Goal: Task Accomplishment & Management: Complete application form

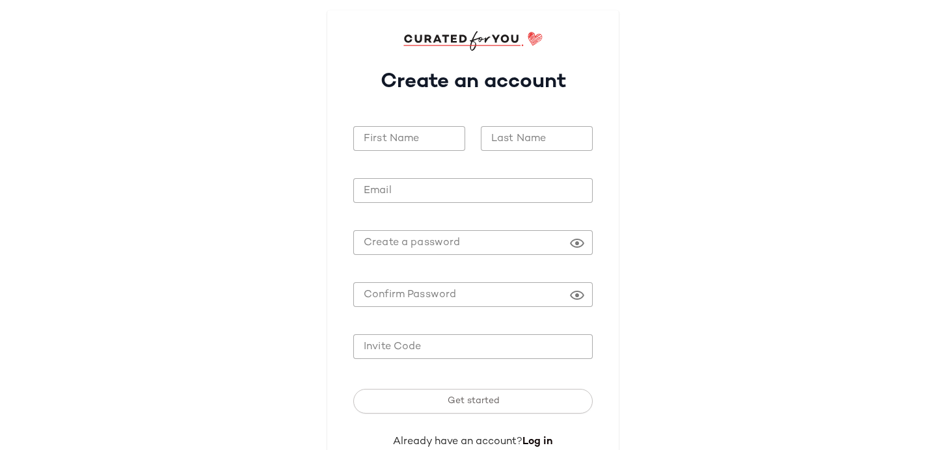
click at [412, 135] on input "First Name" at bounding box center [409, 138] width 112 height 25
type input "******"
type input "*"
type input "*****"
type input "**********"
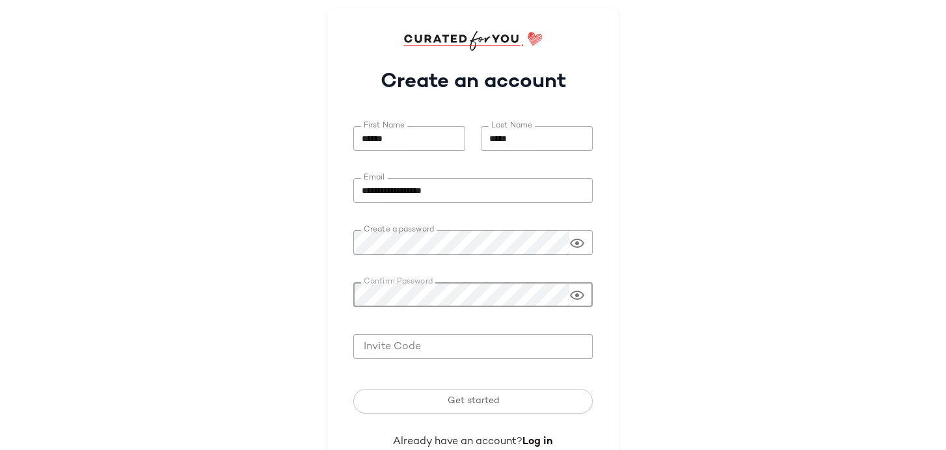
click at [413, 347] on input "Invite Code" at bounding box center [472, 346] width 239 height 25
paste input "**********"
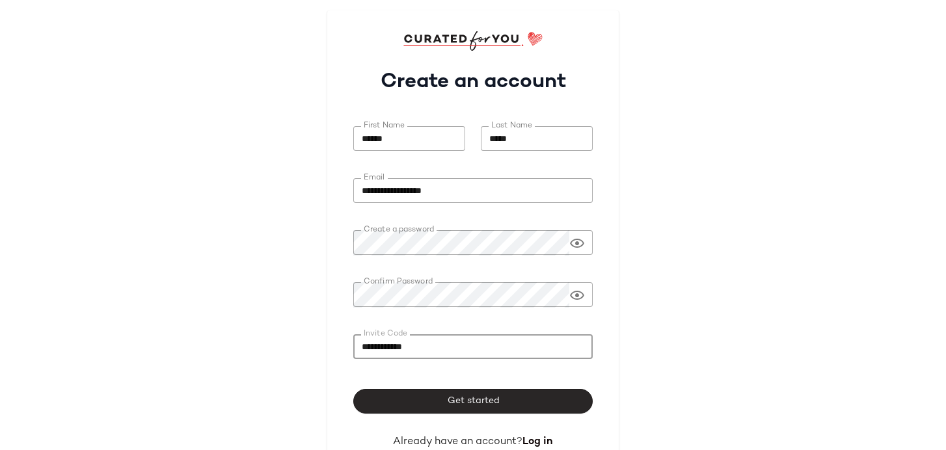
type input "**********"
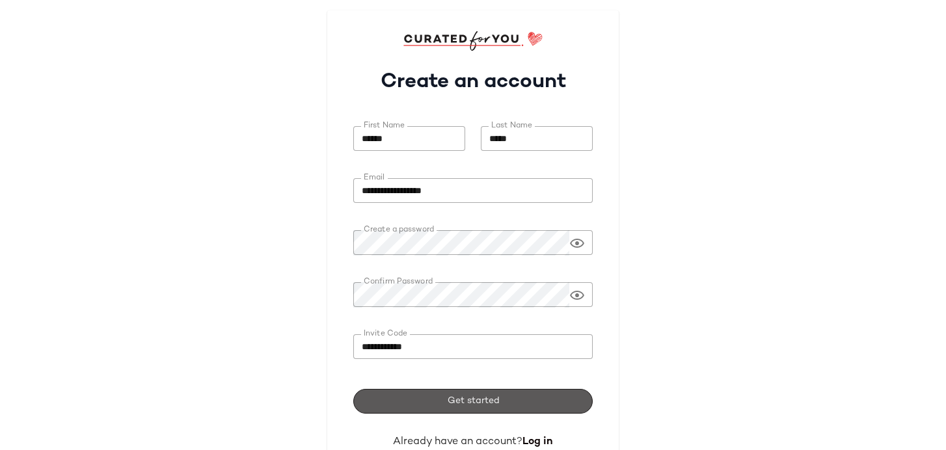
click at [406, 403] on button "Get started" at bounding box center [472, 401] width 239 height 25
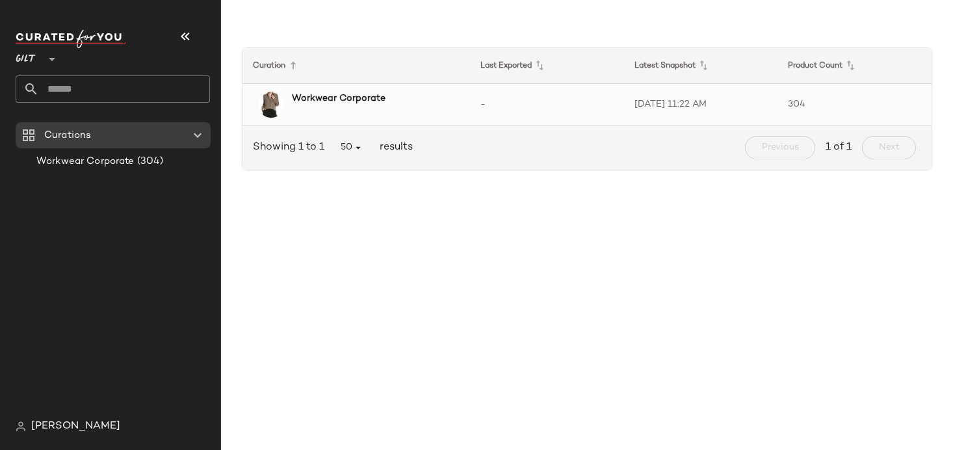
click at [357, 100] on b "Workwear Corporate" at bounding box center [339, 99] width 94 height 14
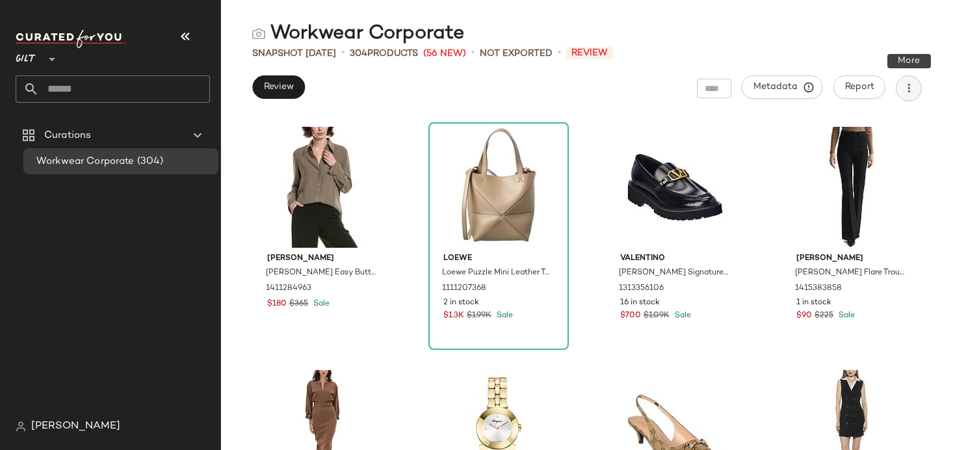
click at [912, 88] on icon "button" at bounding box center [909, 88] width 13 height 13
click at [274, 79] on button "Review" at bounding box center [278, 86] width 53 height 23
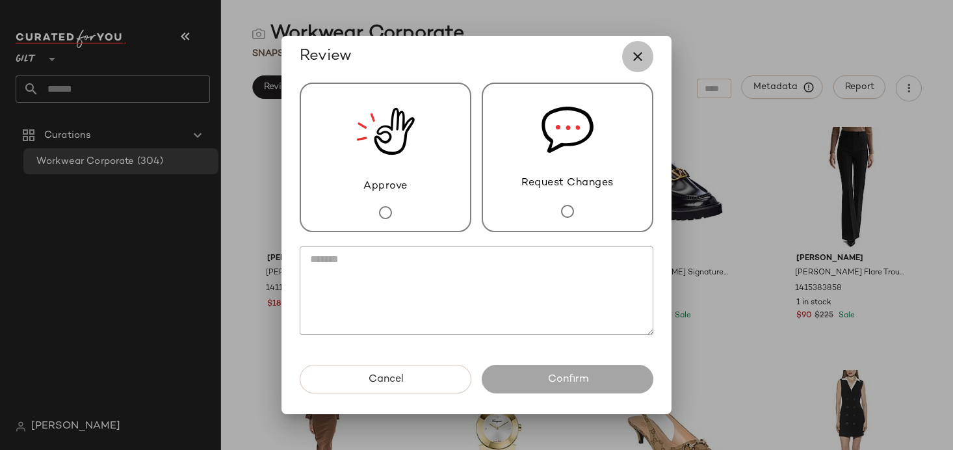
click at [641, 60] on icon "button" at bounding box center [638, 57] width 16 height 16
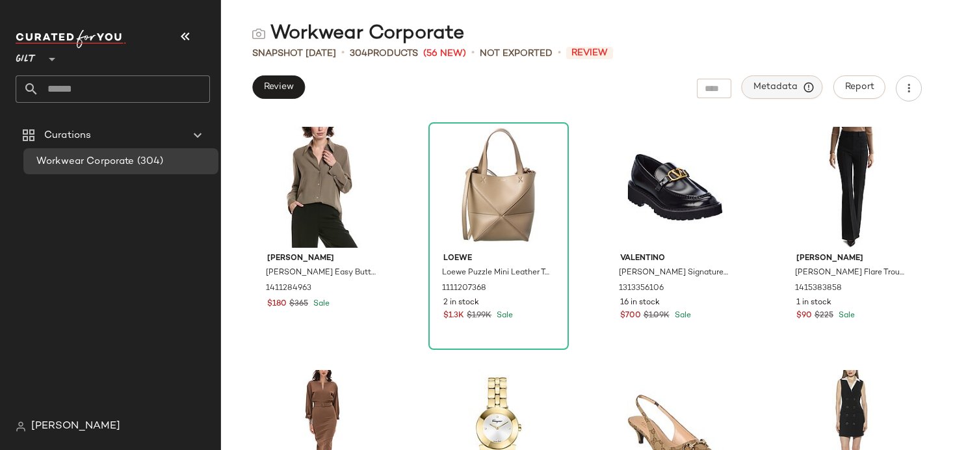
click at [793, 87] on span "Metadata" at bounding box center [782, 87] width 59 height 12
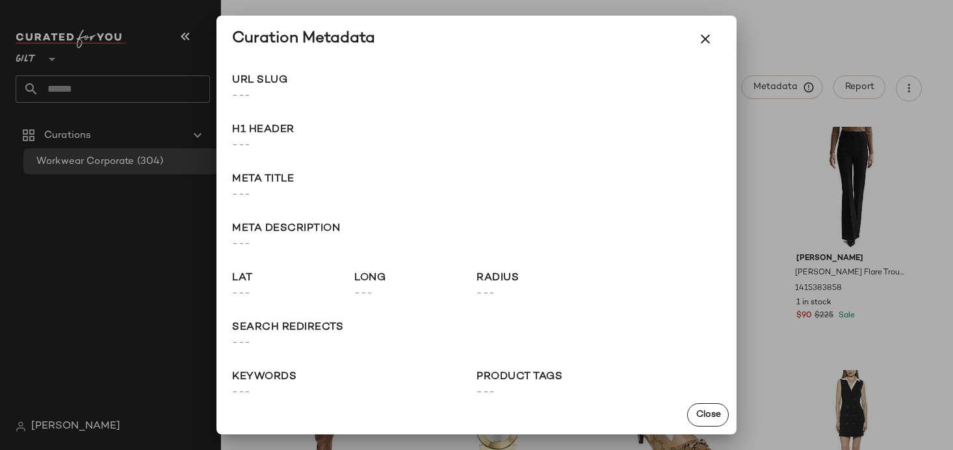
scroll to position [21, 0]
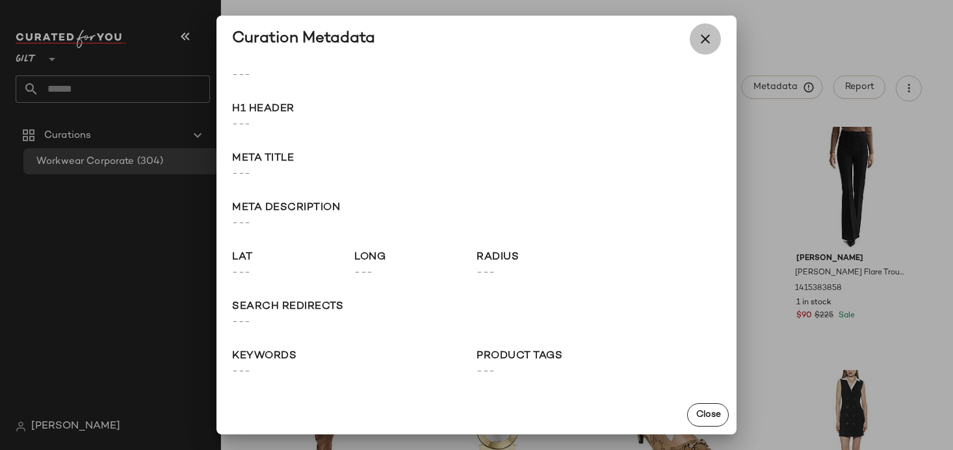
click at [702, 33] on icon "button" at bounding box center [706, 39] width 16 height 16
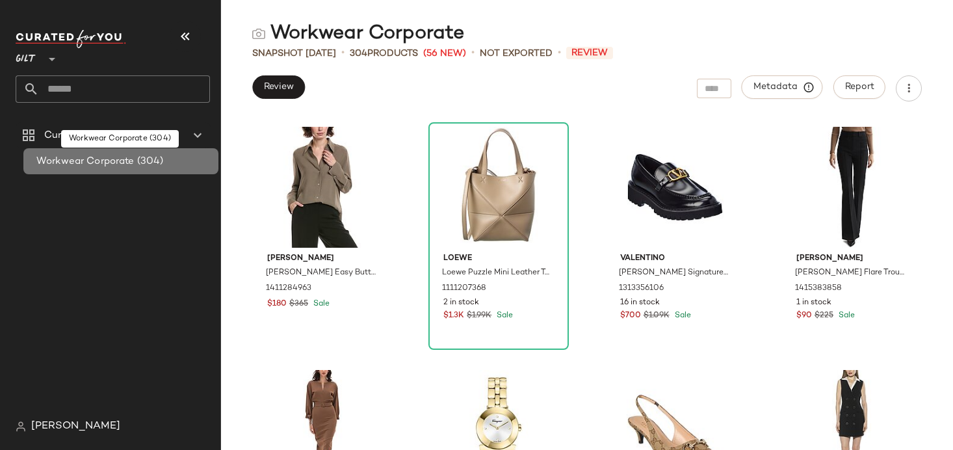
click at [160, 166] on span "(304)" at bounding box center [149, 161] width 29 height 15
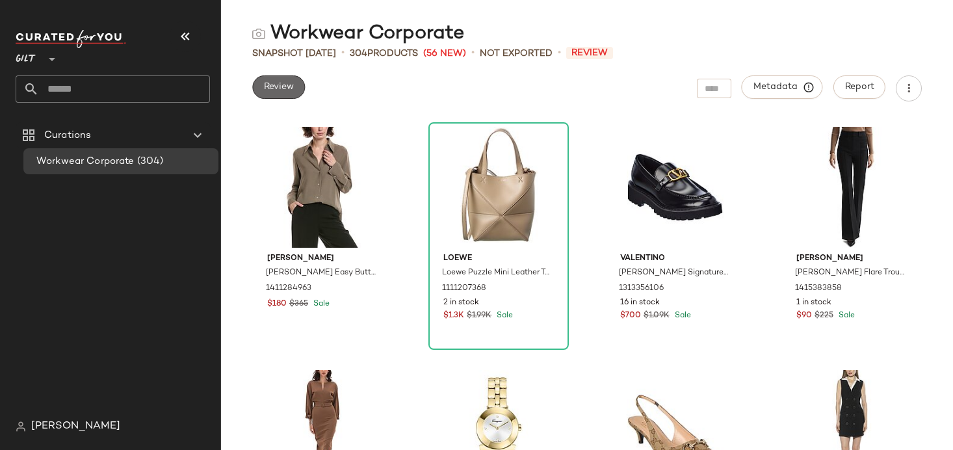
click at [274, 86] on span "Review" at bounding box center [278, 87] width 31 height 10
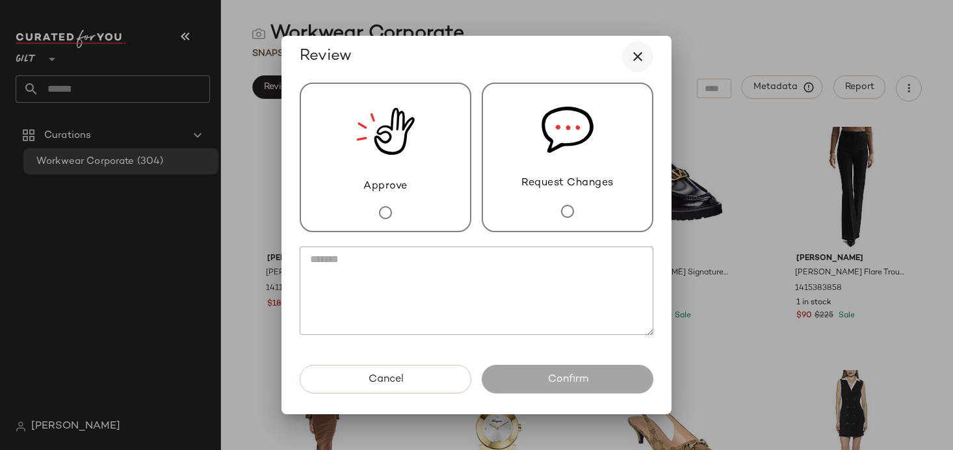
click at [642, 49] on icon "button" at bounding box center [638, 57] width 16 height 16
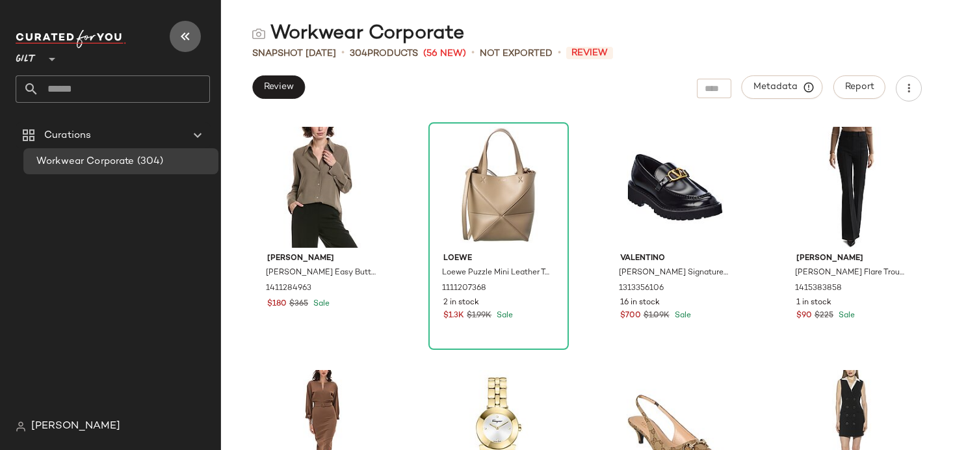
click at [184, 36] on icon "button" at bounding box center [186, 37] width 16 height 16
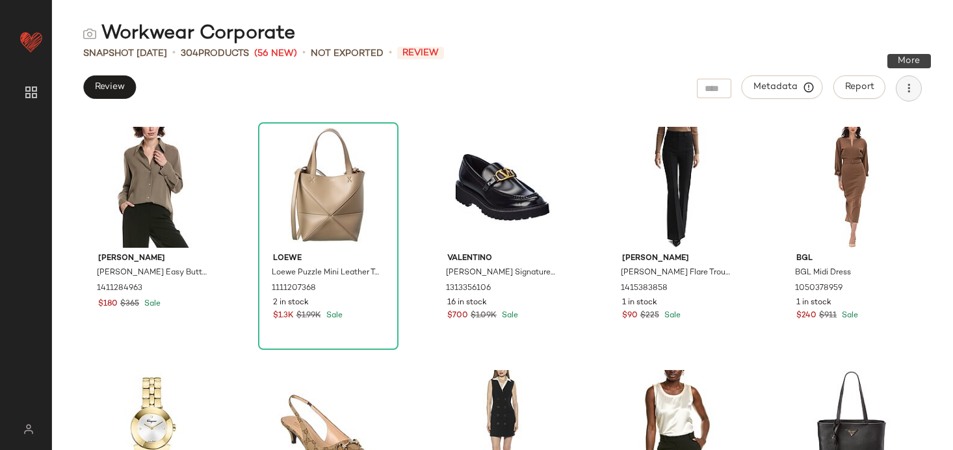
click at [904, 89] on icon "button" at bounding box center [909, 88] width 13 height 13
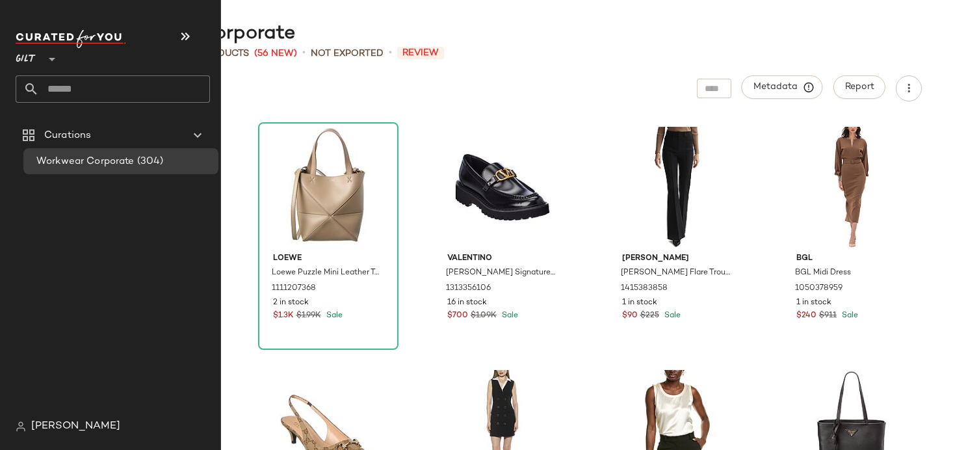
click at [45, 60] on icon at bounding box center [52, 59] width 16 height 16
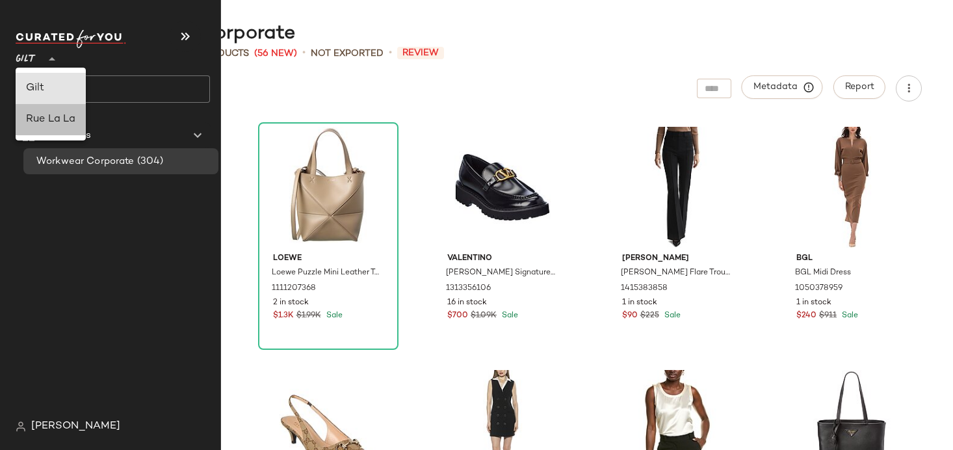
click at [39, 125] on div "Rue La La" at bounding box center [50, 120] width 49 height 16
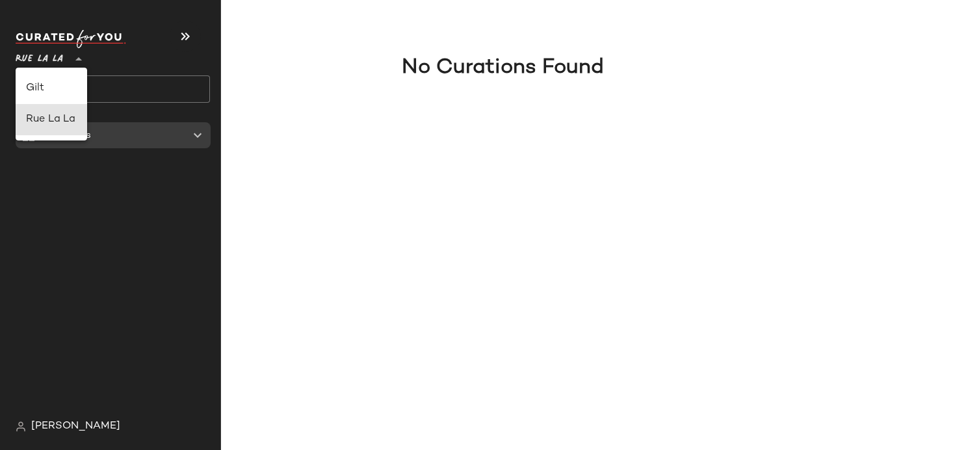
click at [51, 61] on span "Rue La La" at bounding box center [39, 55] width 47 height 23
click at [46, 86] on div "Gilt" at bounding box center [51, 89] width 51 height 16
type input "**"
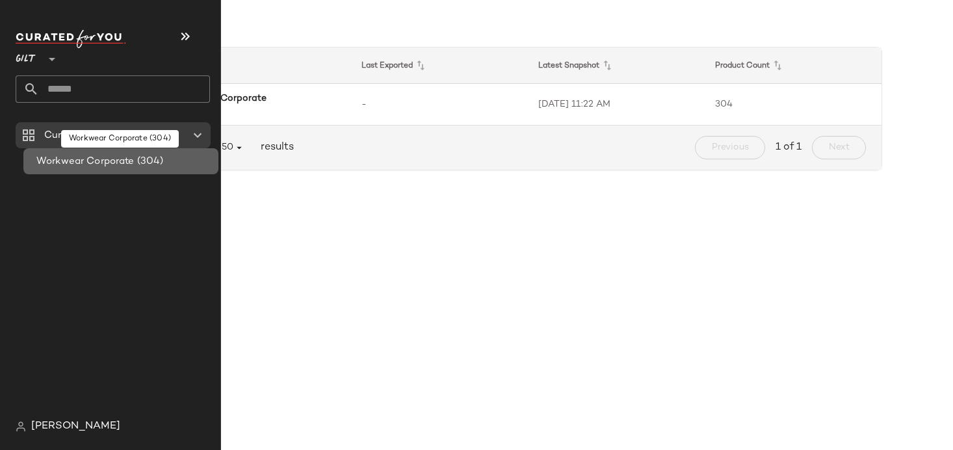
click at [87, 165] on span "Workwear Corporate" at bounding box center [85, 161] width 98 height 15
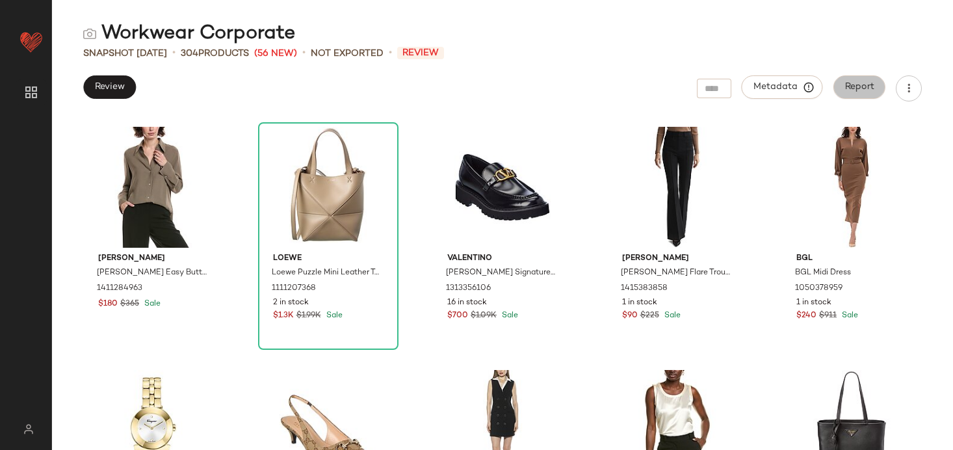
click at [856, 88] on span "Report" at bounding box center [860, 87] width 30 height 10
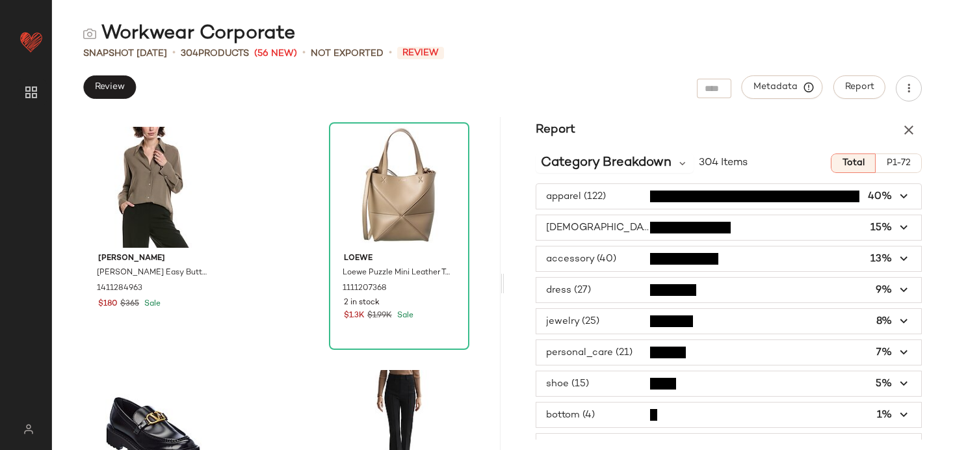
scroll to position [20, 0]
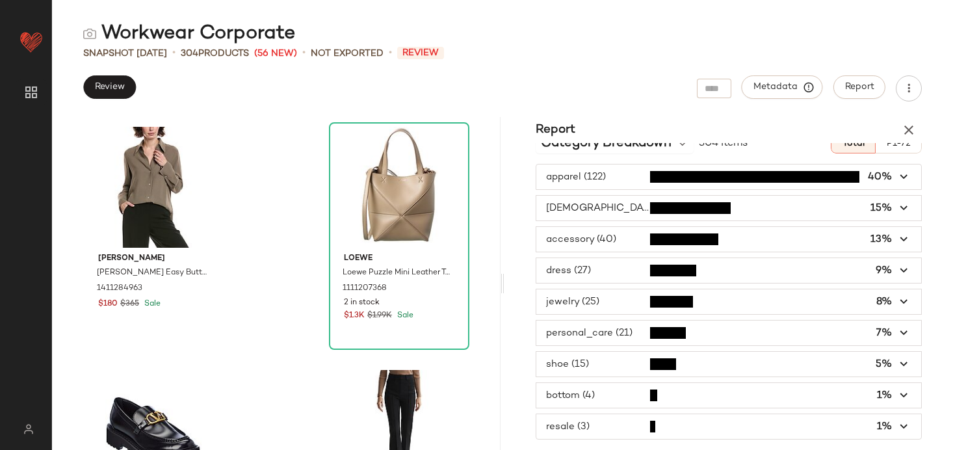
click at [621, 424] on span "button" at bounding box center [729, 426] width 385 height 25
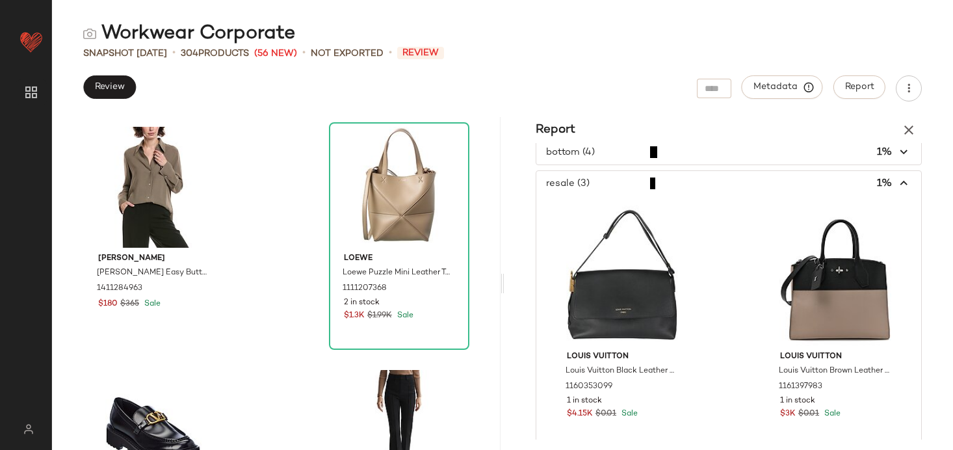
scroll to position [237, 0]
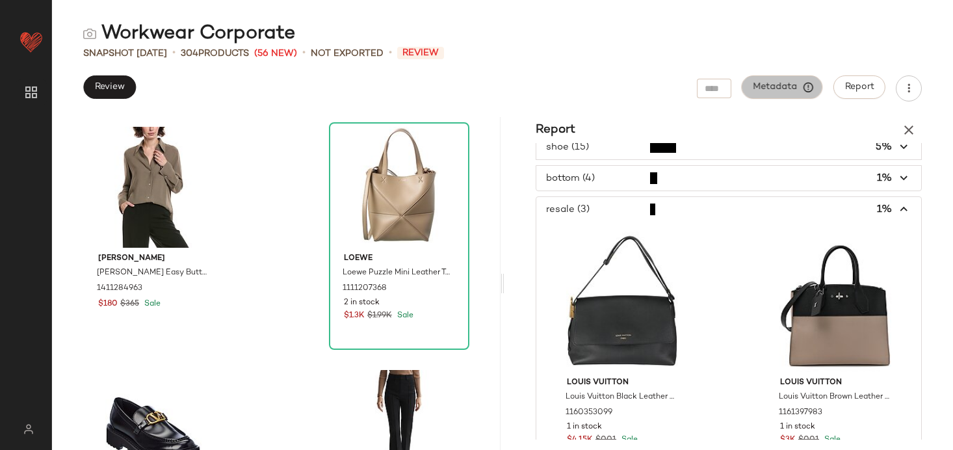
click at [795, 86] on span "Metadata" at bounding box center [782, 87] width 59 height 12
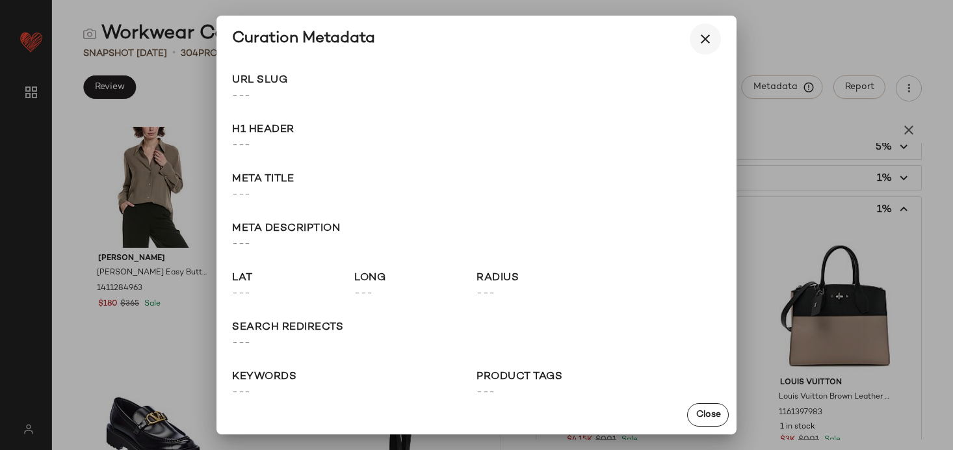
click at [708, 35] on icon "button" at bounding box center [706, 39] width 16 height 16
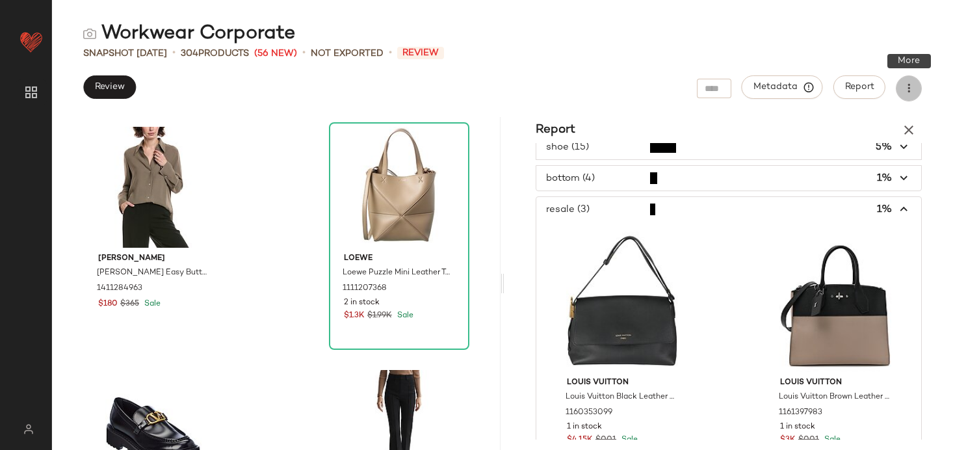
click at [909, 86] on icon "button" at bounding box center [909, 88] width 13 height 13
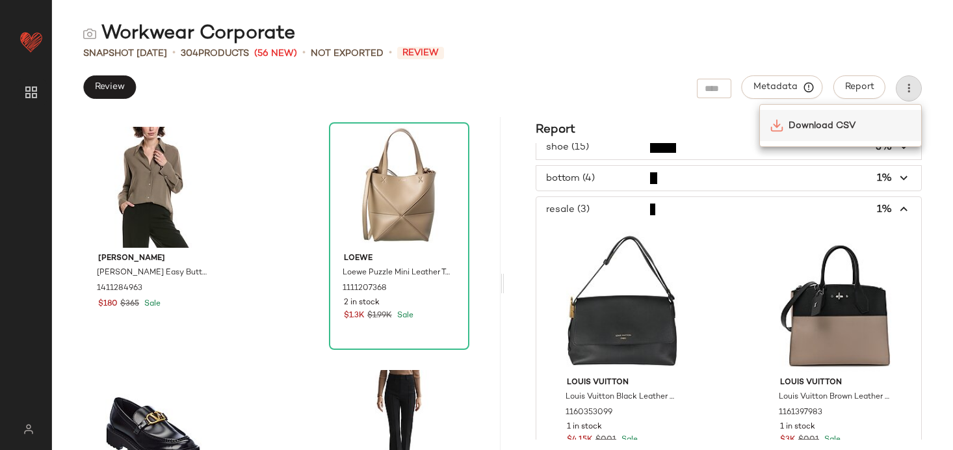
click at [838, 126] on span "Download CSV" at bounding box center [850, 126] width 122 height 14
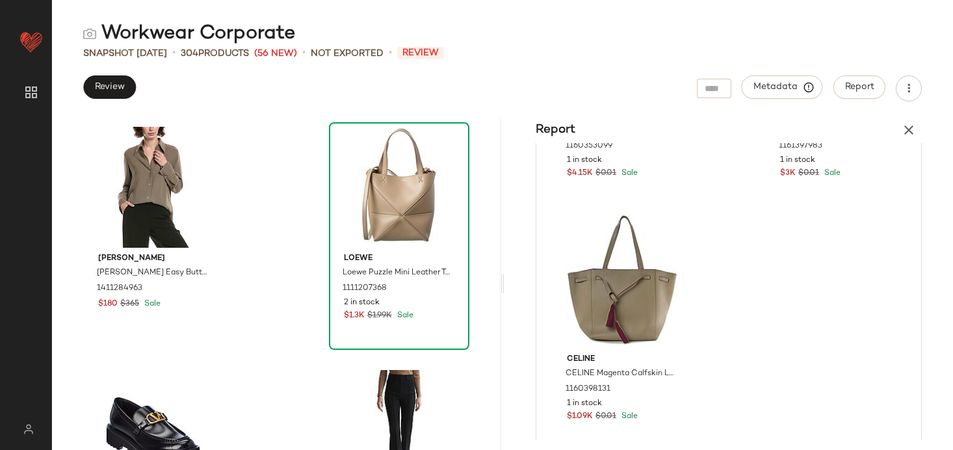
scroll to position [506, 0]
